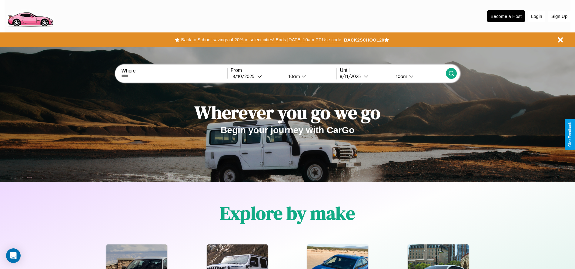
click at [262, 40] on button "Back to School savings of 20% in select cities! Ends [DATE] 10am PT. Use code:" at bounding box center [261, 39] width 164 height 8
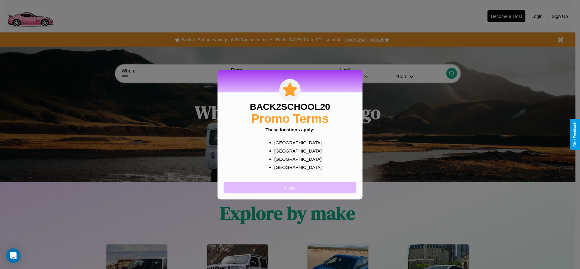
click at [290, 187] on button "Close" at bounding box center [289, 187] width 133 height 11
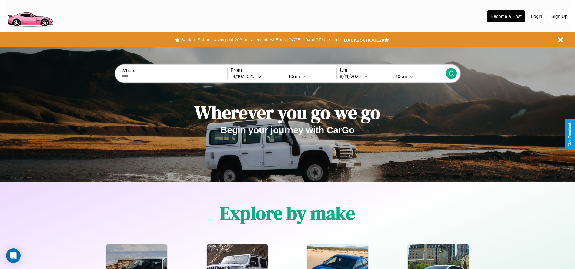
click at [537, 16] on button "Login" at bounding box center [536, 17] width 17 height 12
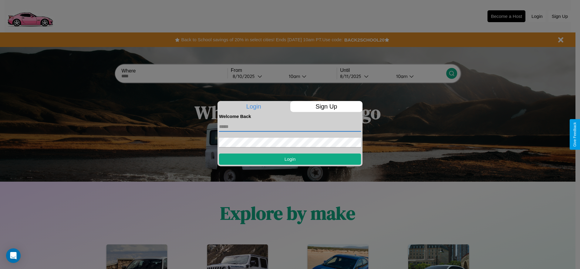
click at [290, 126] on input "text" at bounding box center [290, 127] width 142 height 10
type input "**********"
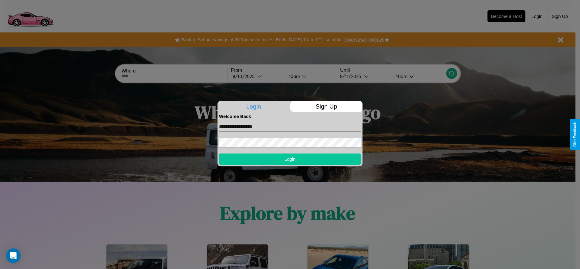
click at [290, 159] on button "Login" at bounding box center [290, 158] width 142 height 11
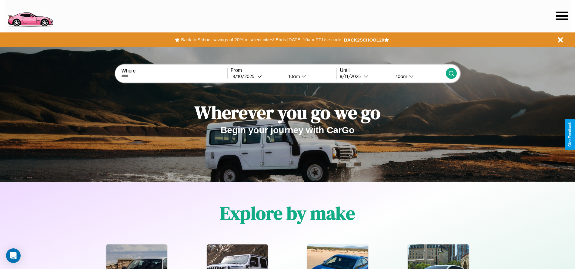
scroll to position [126, 0]
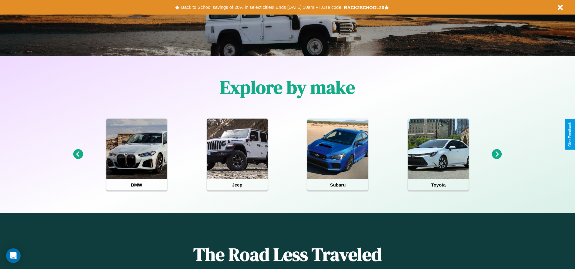
click at [497, 154] on icon at bounding box center [497, 154] width 10 height 10
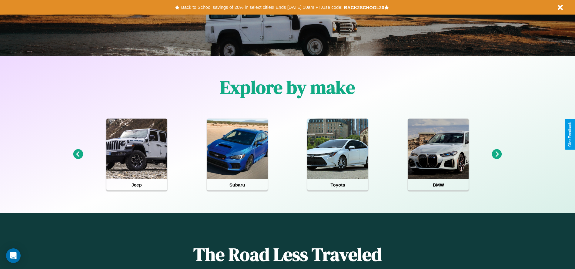
click at [497, 154] on icon at bounding box center [497, 154] width 10 height 10
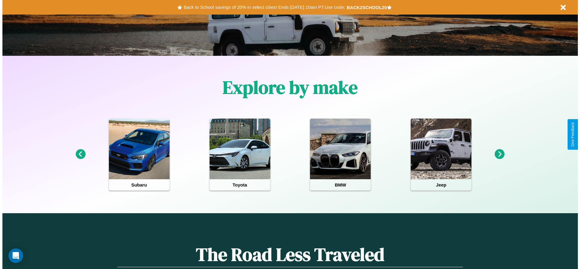
scroll to position [0, 0]
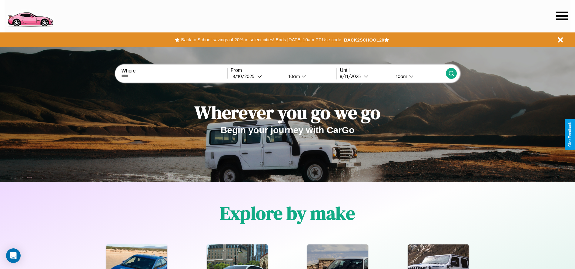
click at [562, 16] on icon at bounding box center [562, 16] width 12 height 8
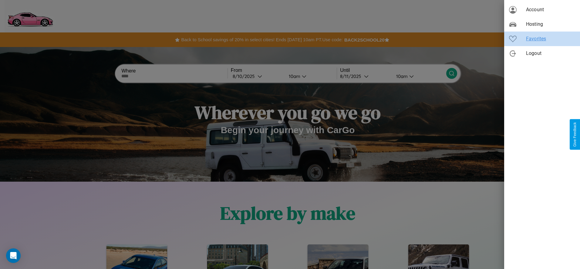
click at [542, 39] on span "Favorites" at bounding box center [550, 38] width 49 height 7
